Goal: Find specific page/section: Find specific page/section

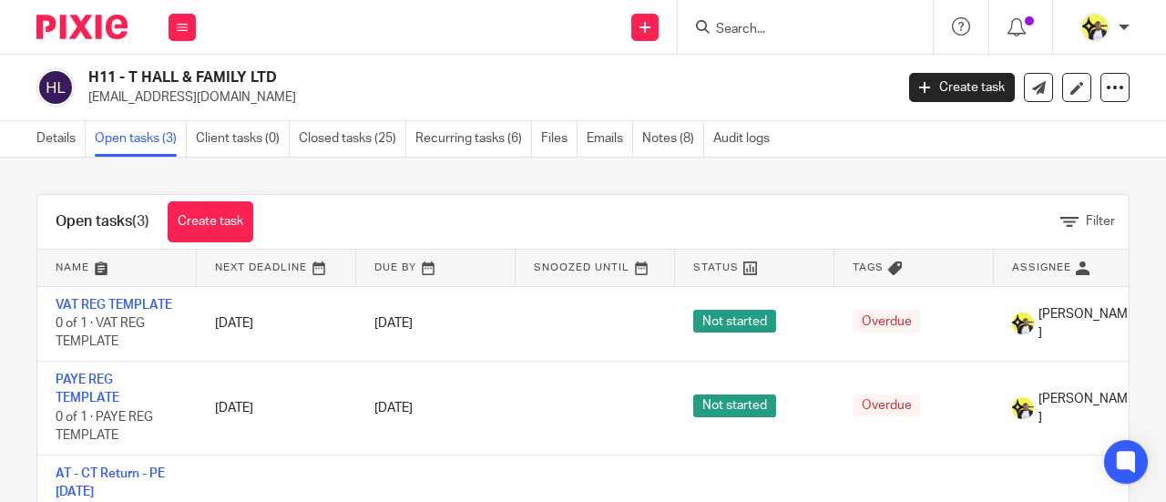
scroll to position [60, 0]
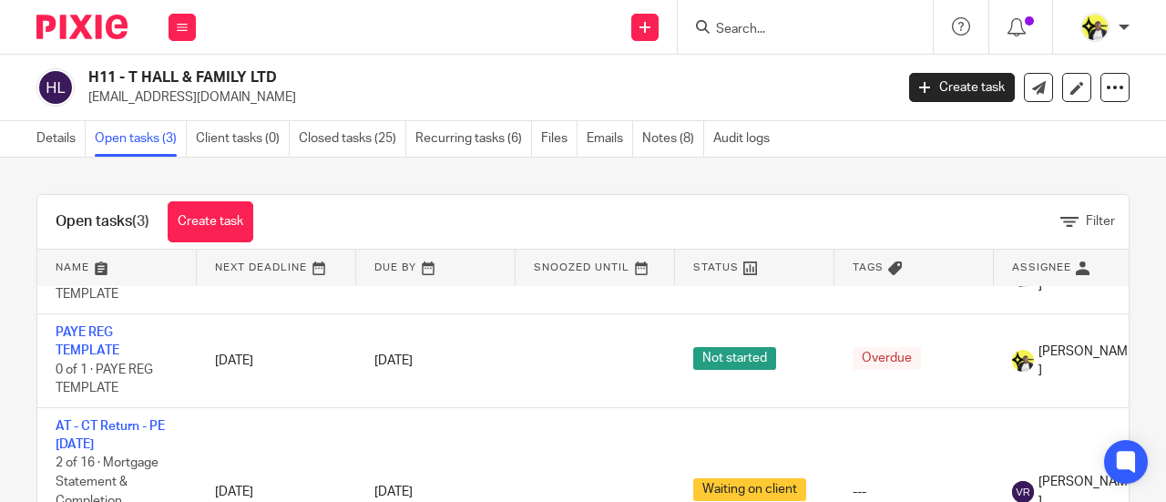
click at [729, 28] on input "Search" at bounding box center [796, 30] width 164 height 16
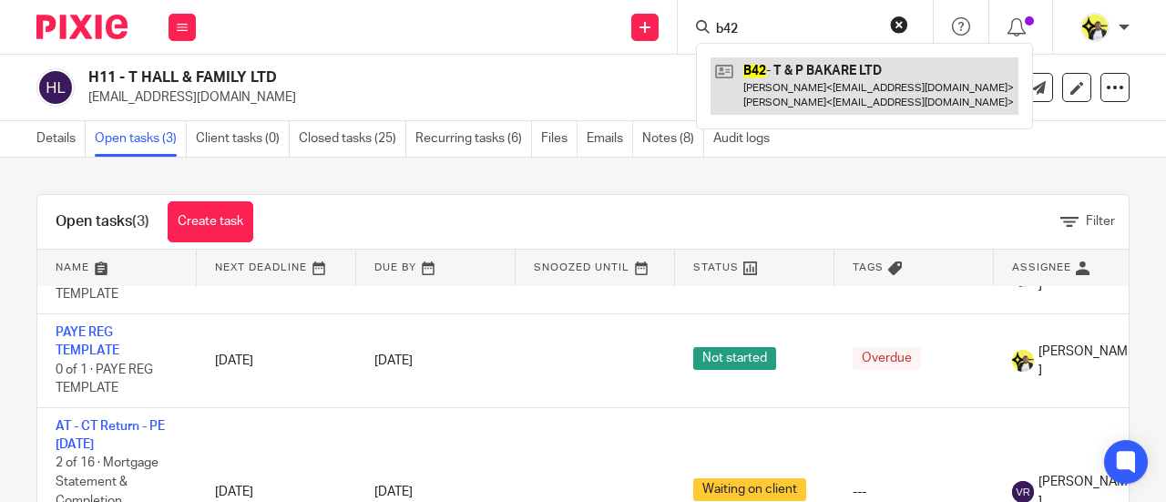
type input "b42"
